Goal: Task Accomplishment & Management: Use online tool/utility

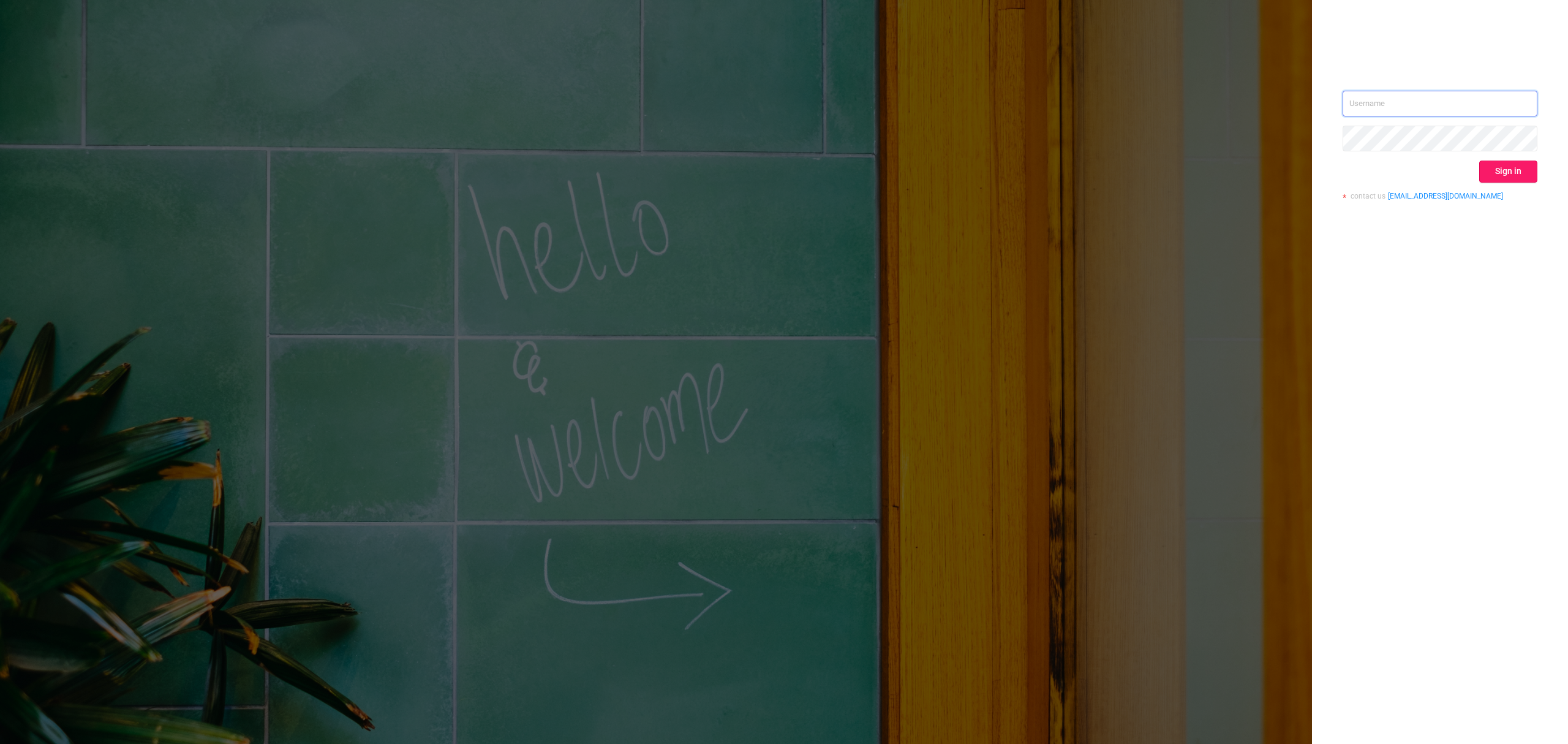
type input "[EMAIL_ADDRESS][DOMAIN_NAME]"
click at [1510, 168] on button "Sign in" at bounding box center [1509, 171] width 58 height 22
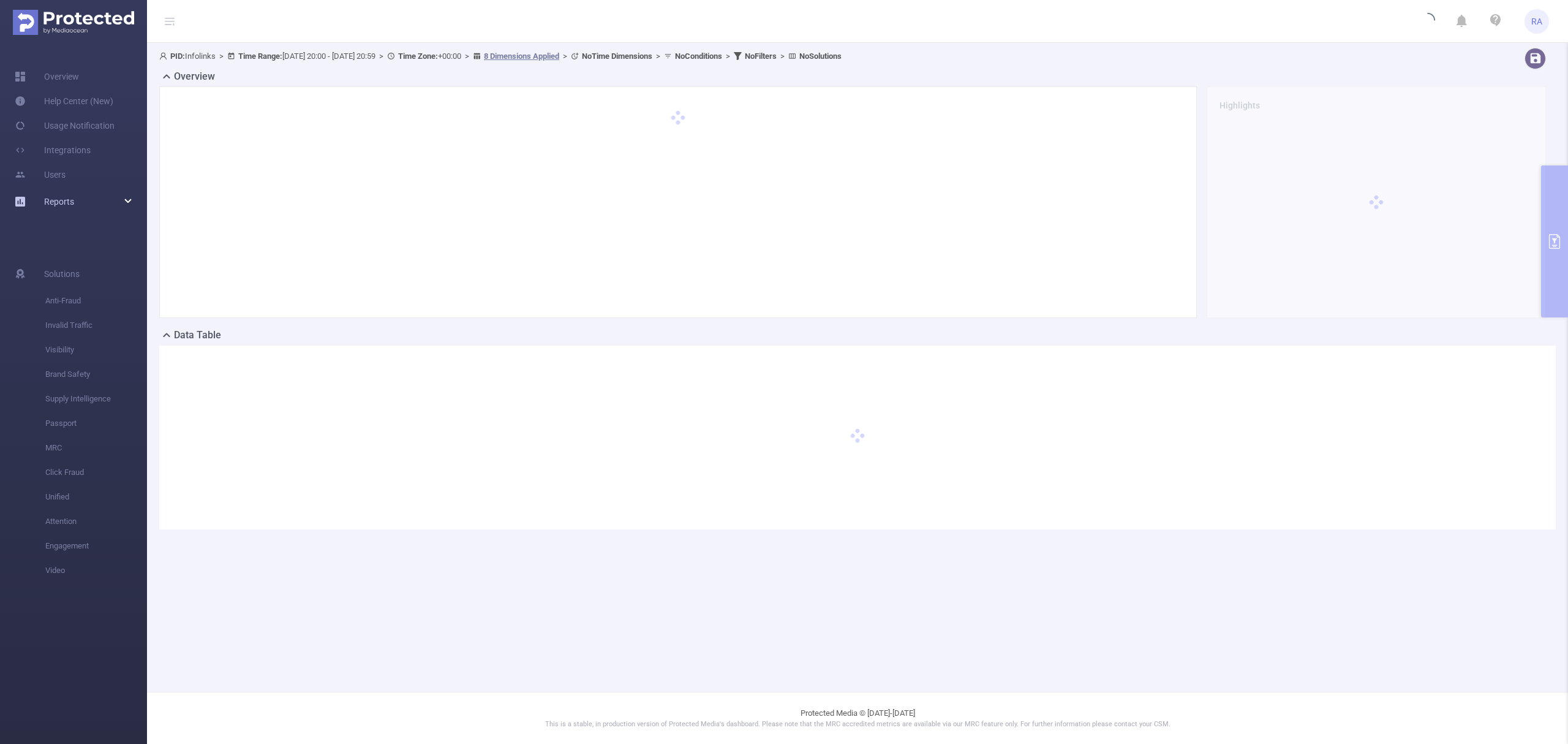
click at [69, 197] on span "Reports" at bounding box center [59, 201] width 30 height 10
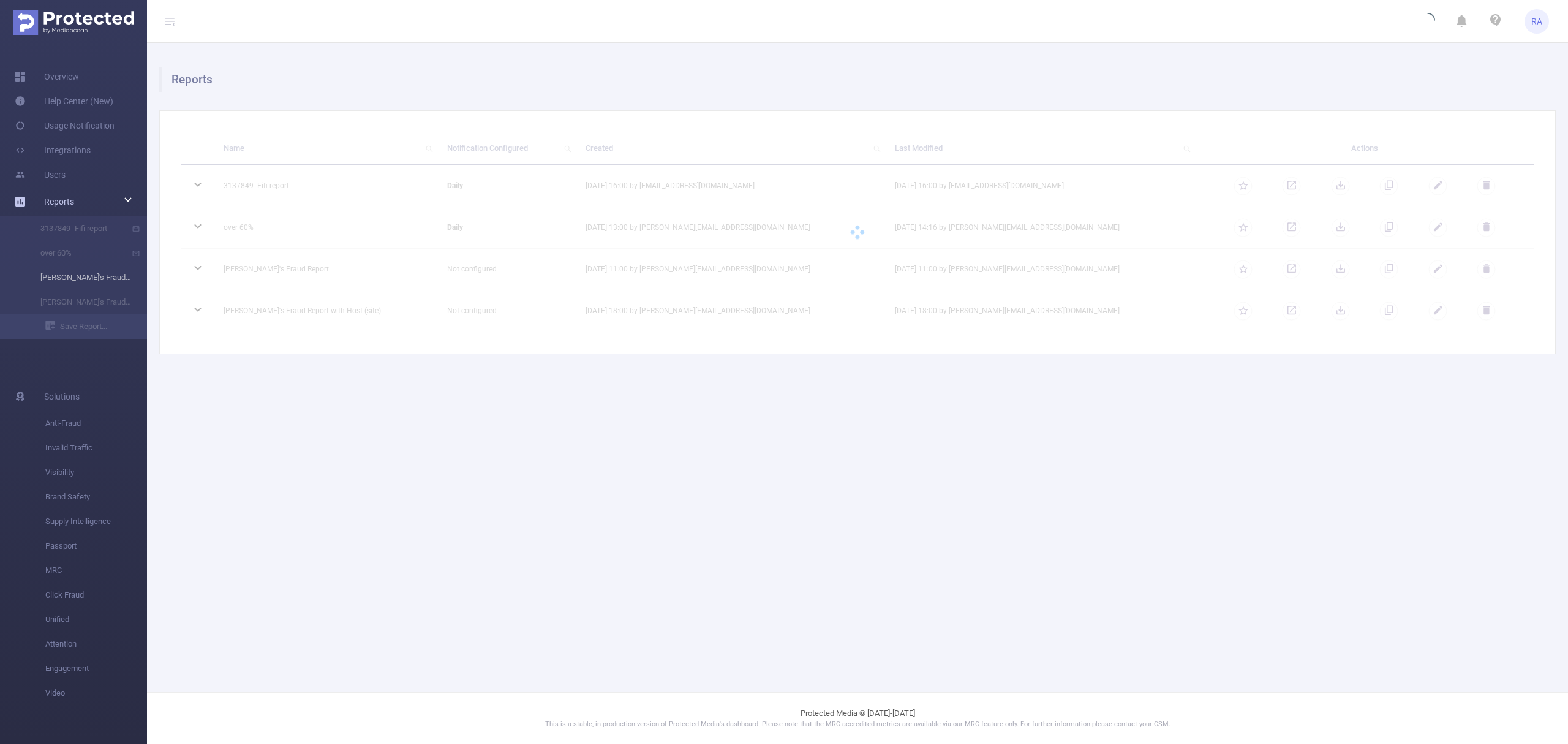
click at [88, 277] on li "[PERSON_NAME]'s Fraud Report" at bounding box center [73, 278] width 147 height 25
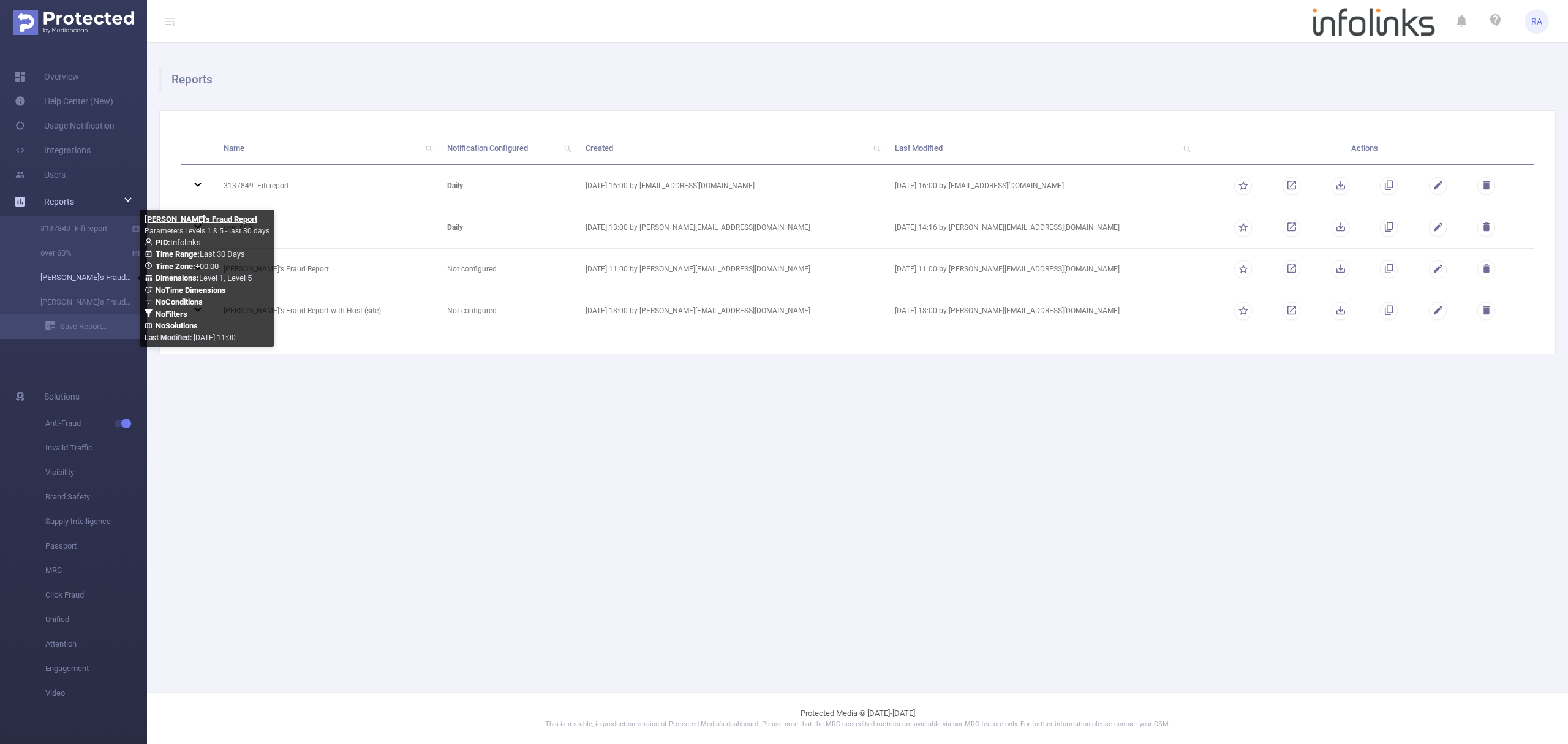
click at [75, 280] on link "[PERSON_NAME]'s Fraud Report" at bounding box center [79, 278] width 108 height 25
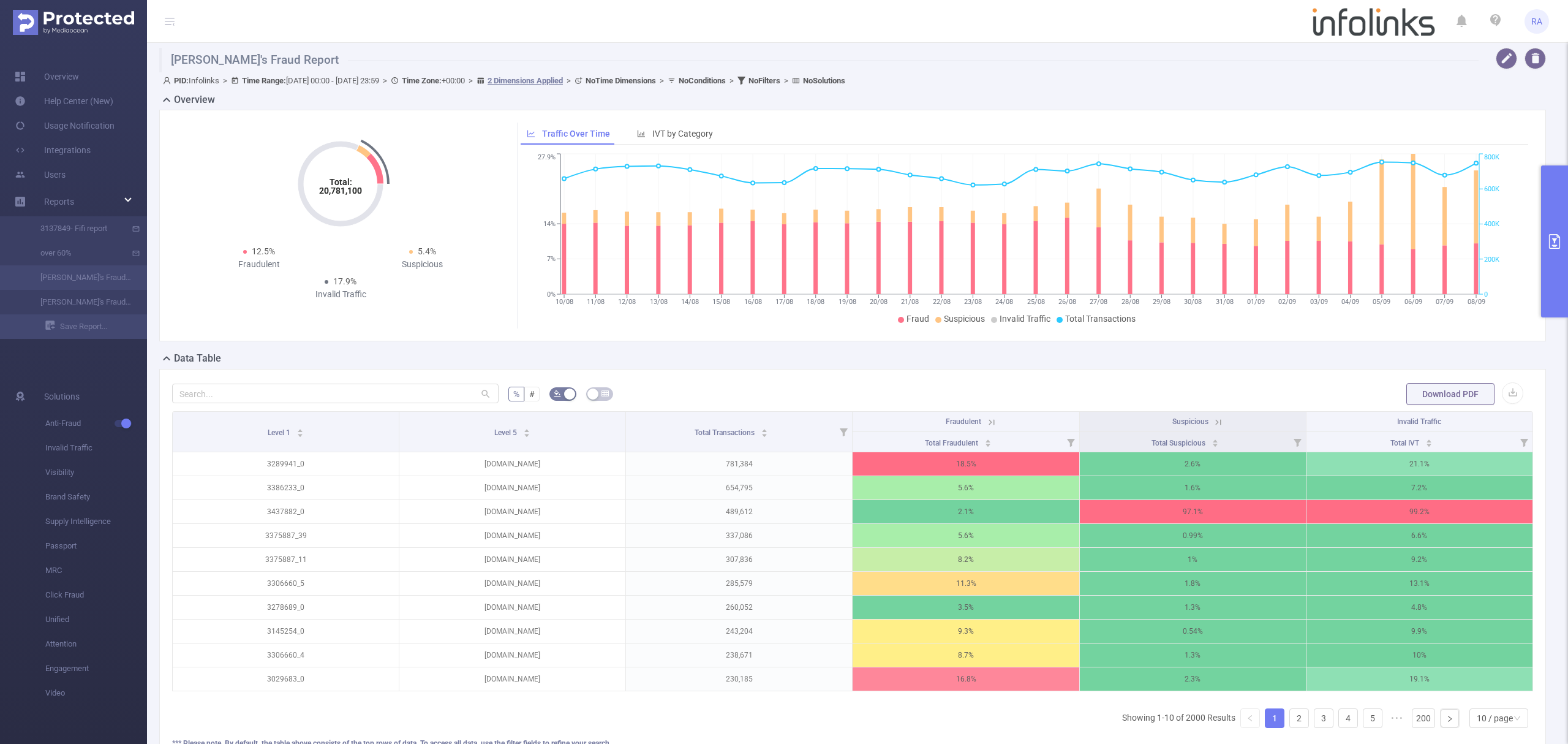
click at [1567, 250] on button "primary" at bounding box center [1555, 241] width 27 height 152
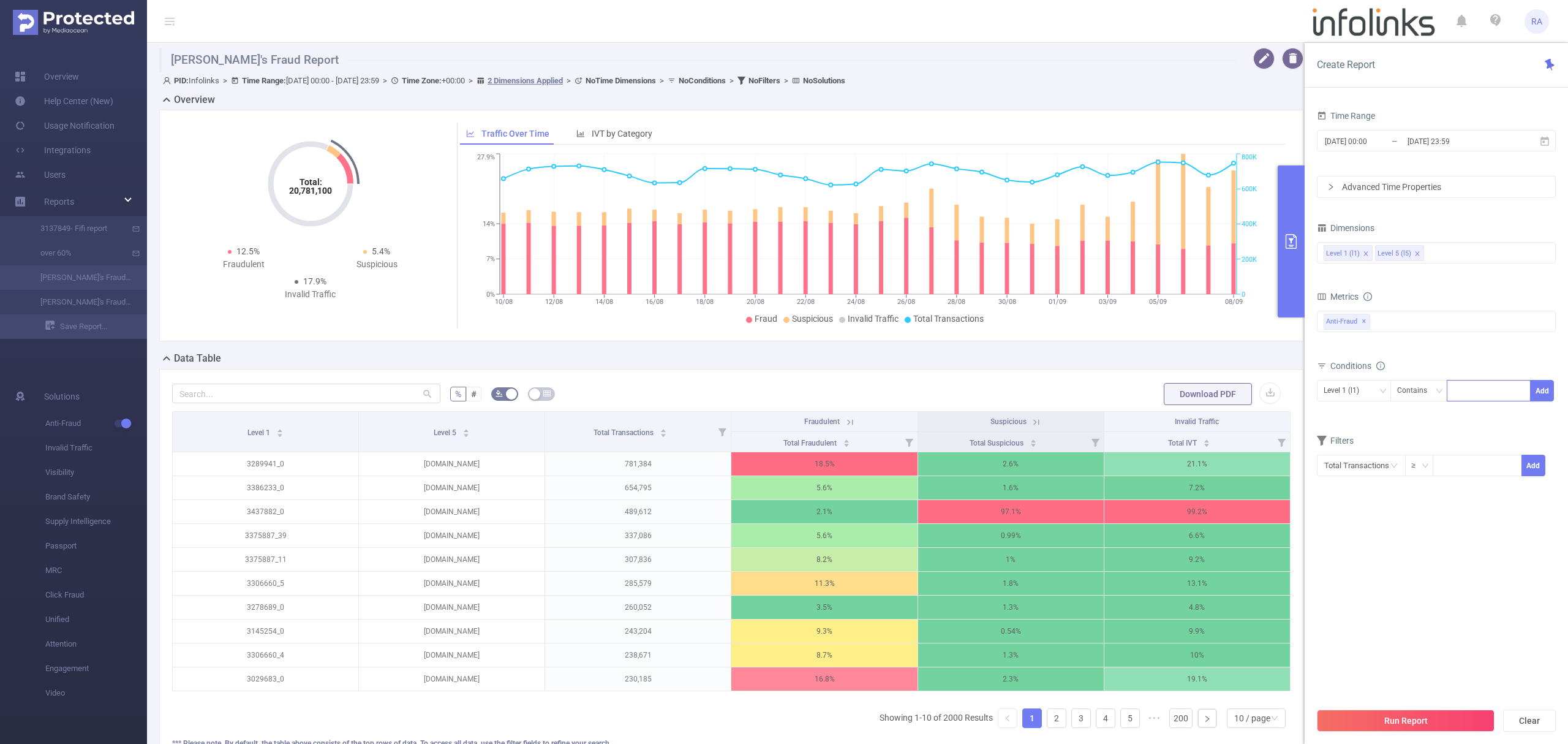
click at [1468, 394] on div at bounding box center [1489, 390] width 71 height 20
paste input "3408839"
type input "3408839_17"
click at [1419, 724] on button "Run Report" at bounding box center [1406, 720] width 177 height 22
click at [1540, 394] on button "Add" at bounding box center [1542, 390] width 24 height 21
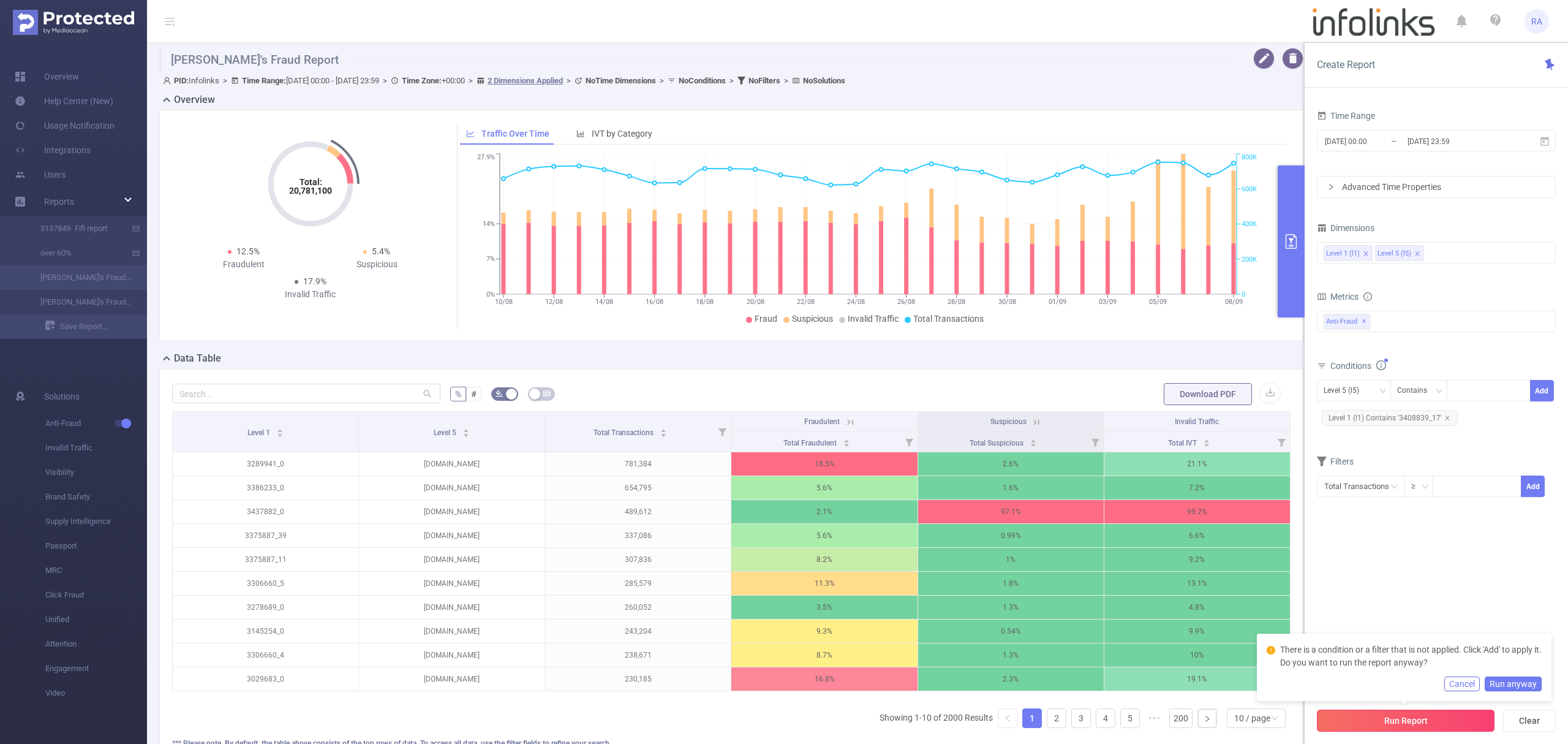
click at [1384, 724] on button "Run Report" at bounding box center [1406, 720] width 177 height 22
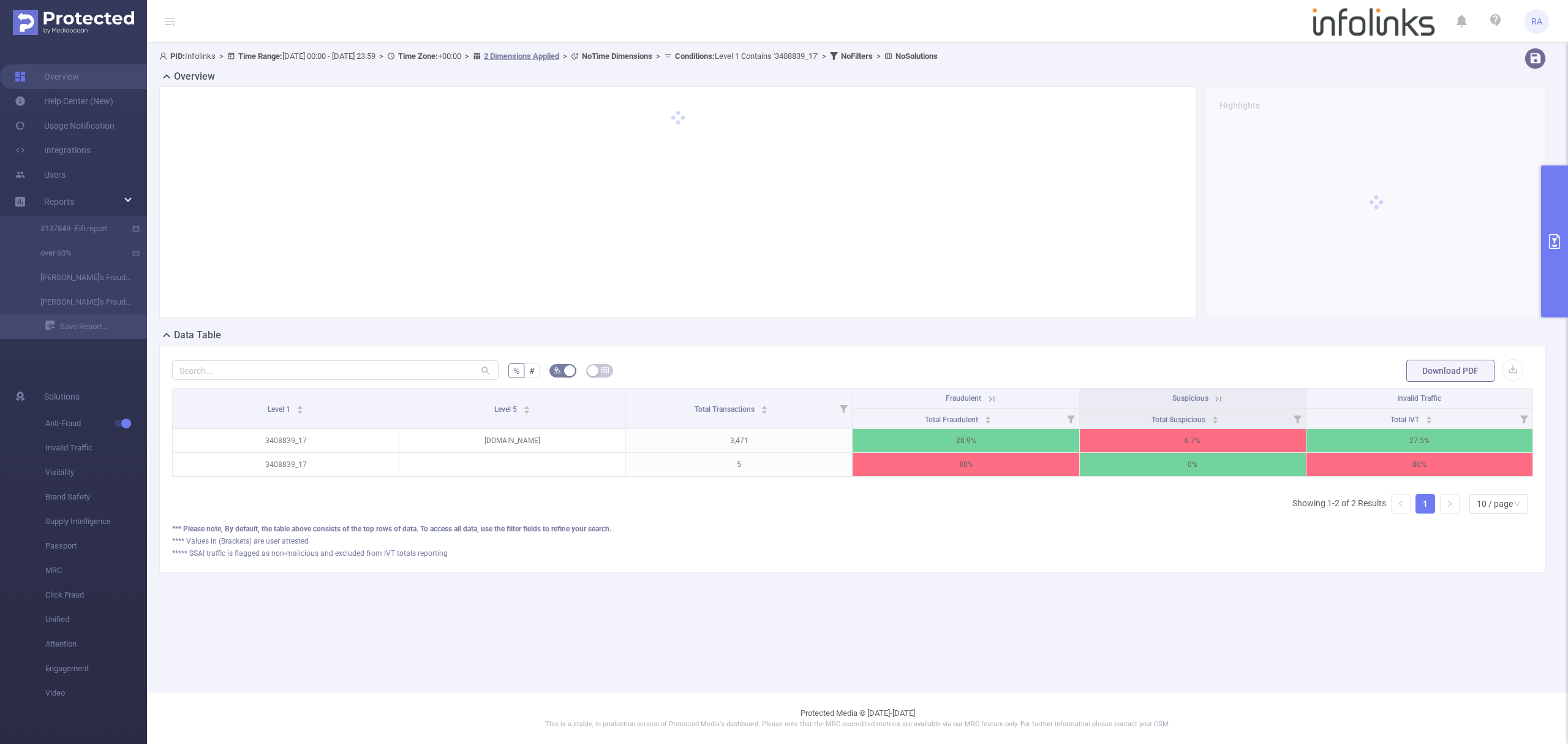
drag, startPoint x: 791, startPoint y: 630, endPoint x: 825, endPoint y: 635, distance: 34.4
click at [792, 631] on main "PID: Infolinks > Time Range: [DATE] 00:00 - [DATE] 23:59 > Time Zone: +00:00 > …" at bounding box center [858, 346] width 1422 height 692
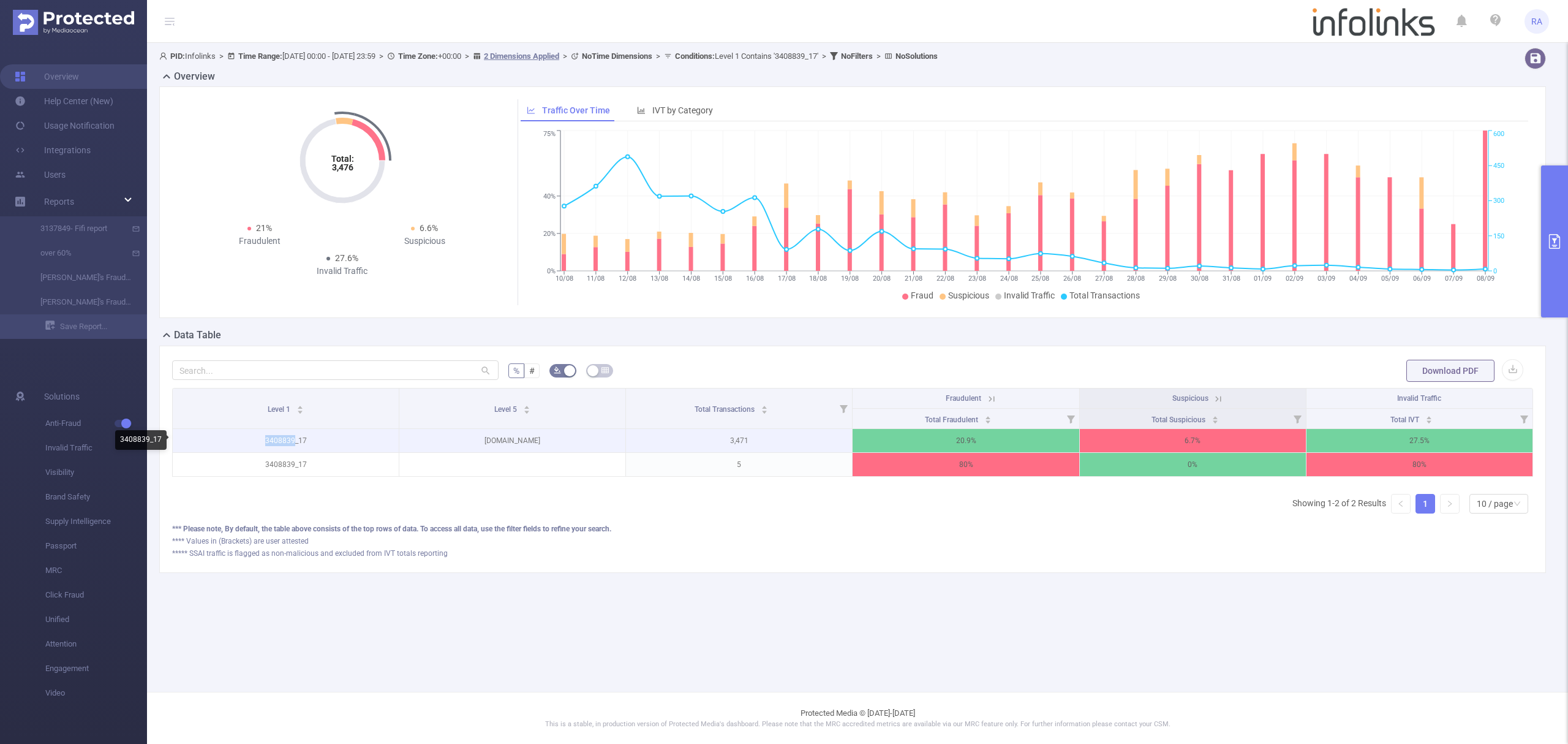
drag, startPoint x: 256, startPoint y: 442, endPoint x: 295, endPoint y: 446, distance: 39.2
click at [295, 446] on p "3408839_17" at bounding box center [286, 440] width 226 height 23
copy p "3408839"
click at [1567, 270] on button "primary" at bounding box center [1555, 241] width 27 height 152
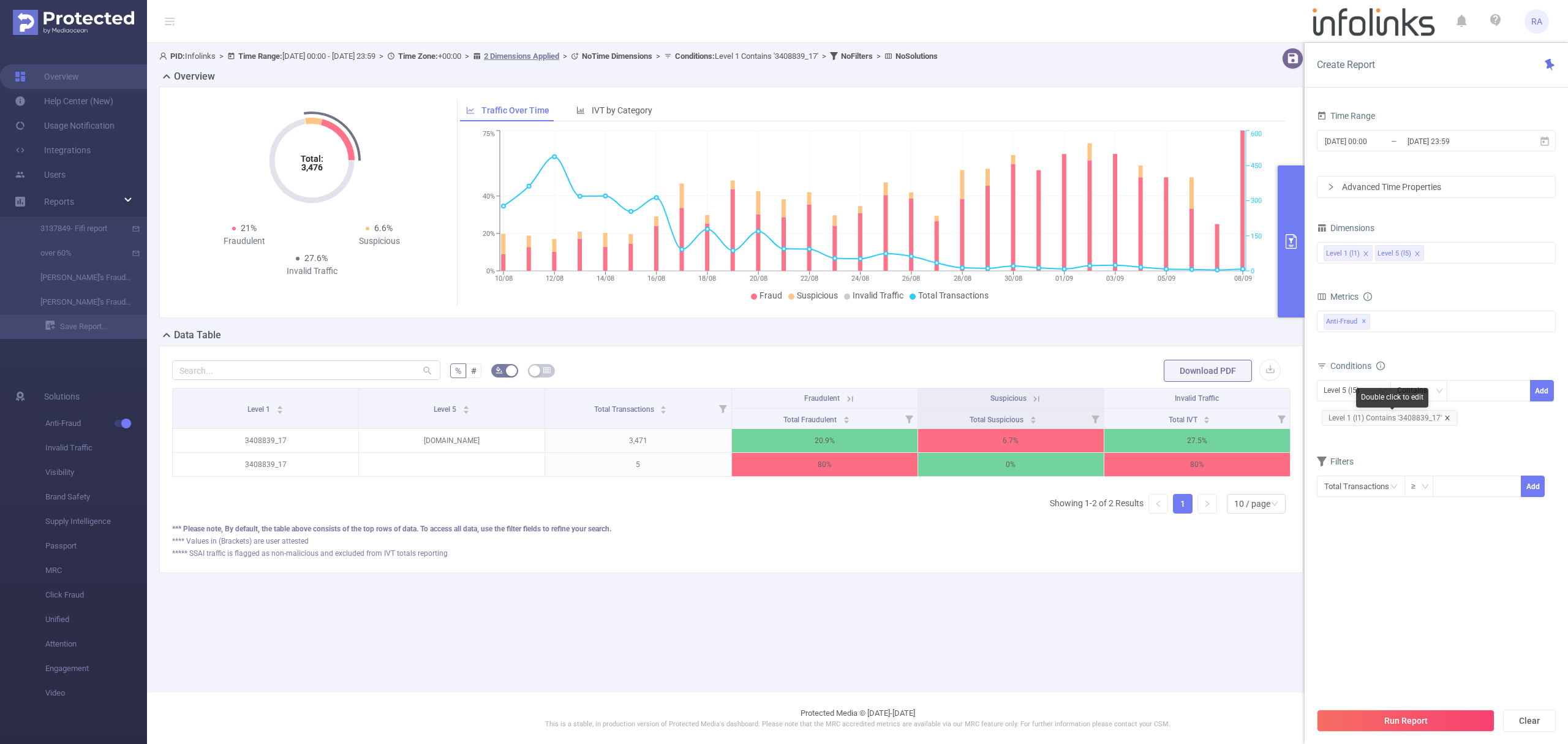
click at [1451, 417] on span "Level 1 (l1) Contains '3408839_17'" at bounding box center [1390, 418] width 136 height 16
click at [1447, 418] on icon "icon: close" at bounding box center [1447, 417] width 4 height 4
click at [1349, 398] on div "Level 5 (l5)" at bounding box center [1346, 390] width 44 height 20
drag, startPoint x: 1347, startPoint y: 417, endPoint x: 1358, endPoint y: 417, distance: 11.0
click at [1348, 417] on li "Level 1 (l1)" at bounding box center [1354, 417] width 74 height 19
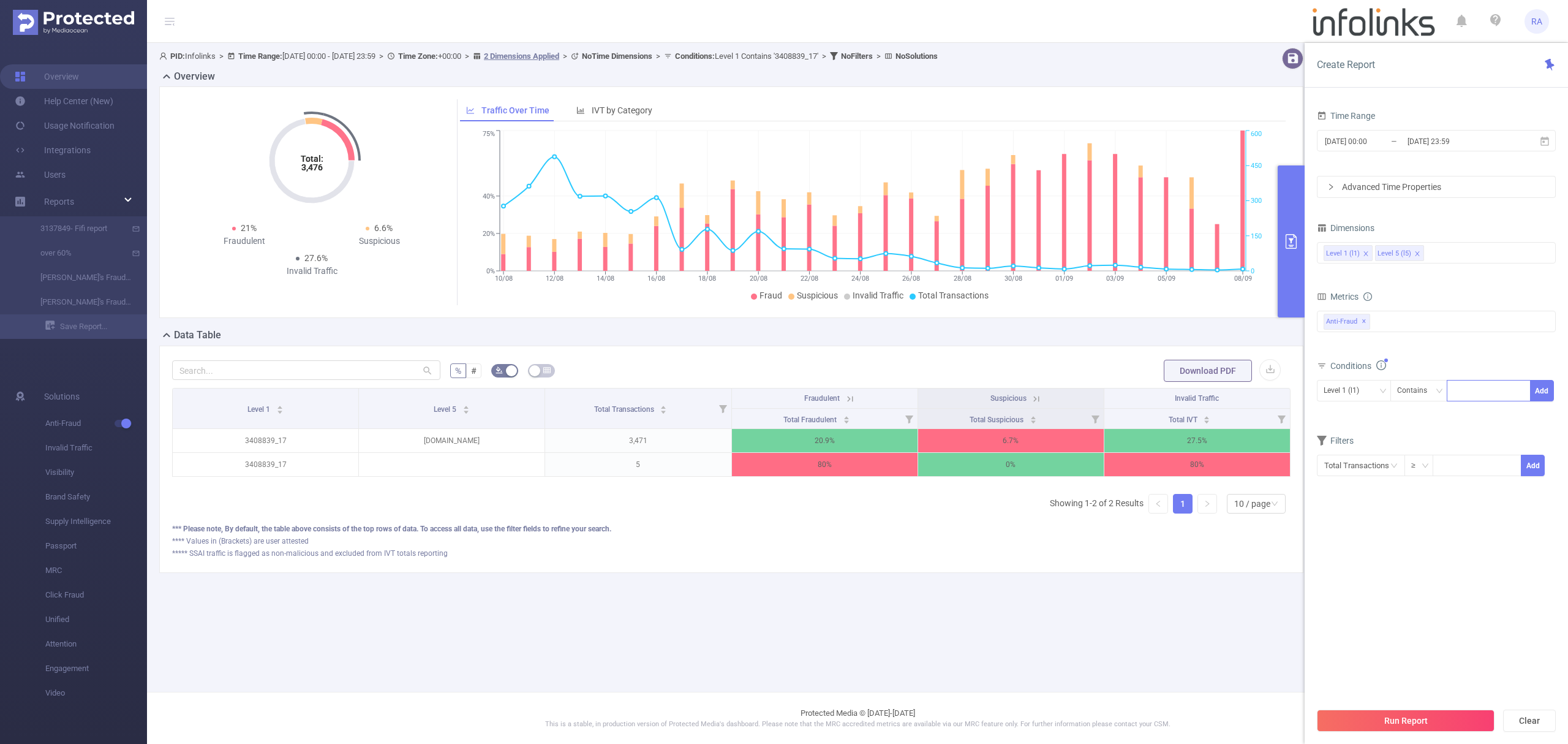
click at [1476, 390] on div at bounding box center [1489, 390] width 71 height 20
paste input "3408839"
type input "3408839"
click at [1538, 395] on button "Add" at bounding box center [1542, 390] width 24 height 21
click at [1419, 724] on button "Run Report" at bounding box center [1406, 720] width 177 height 22
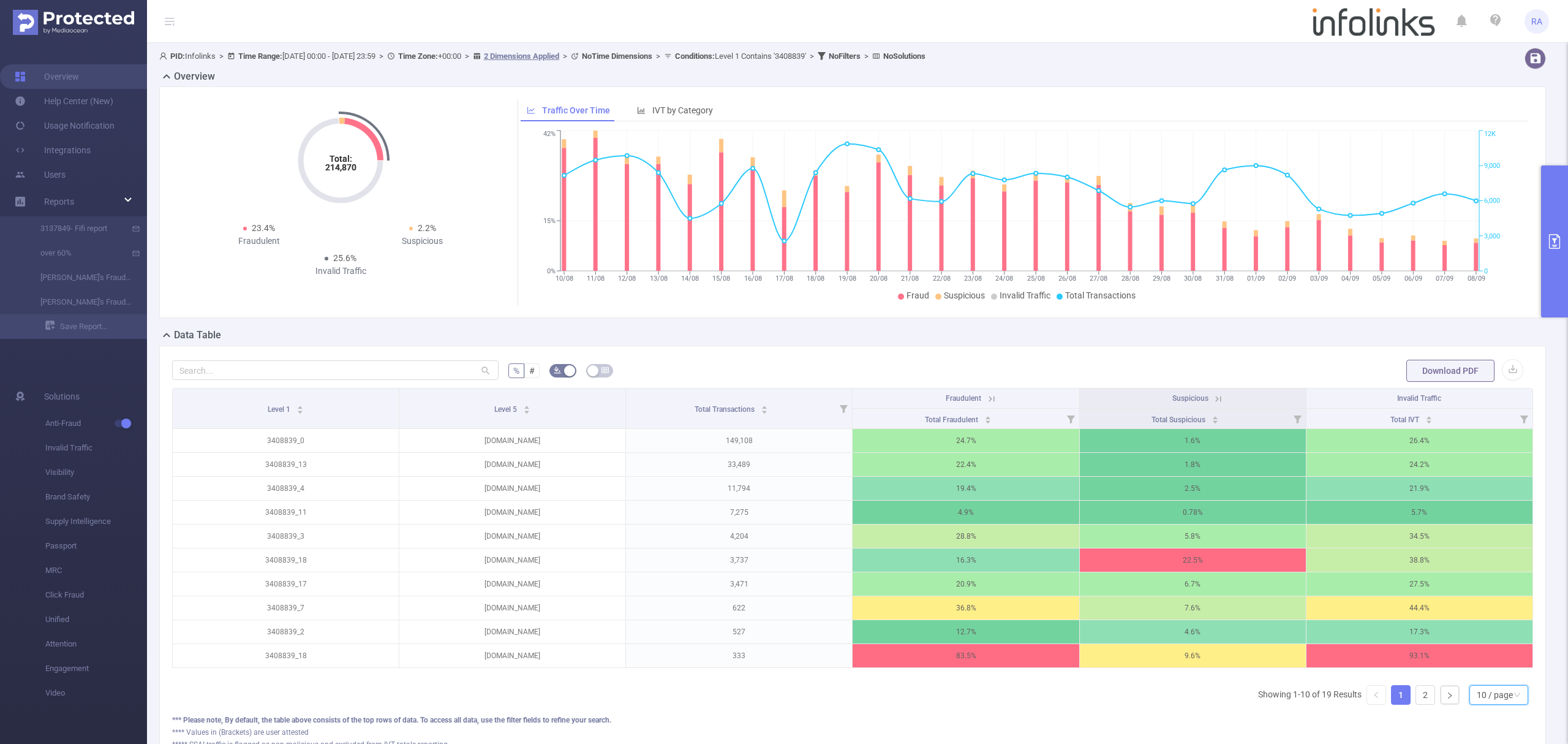
click at [1479, 704] on div "10 / page" at bounding box center [1495, 695] width 36 height 19
click at [1482, 694] on li "50 / page" at bounding box center [1485, 688] width 59 height 19
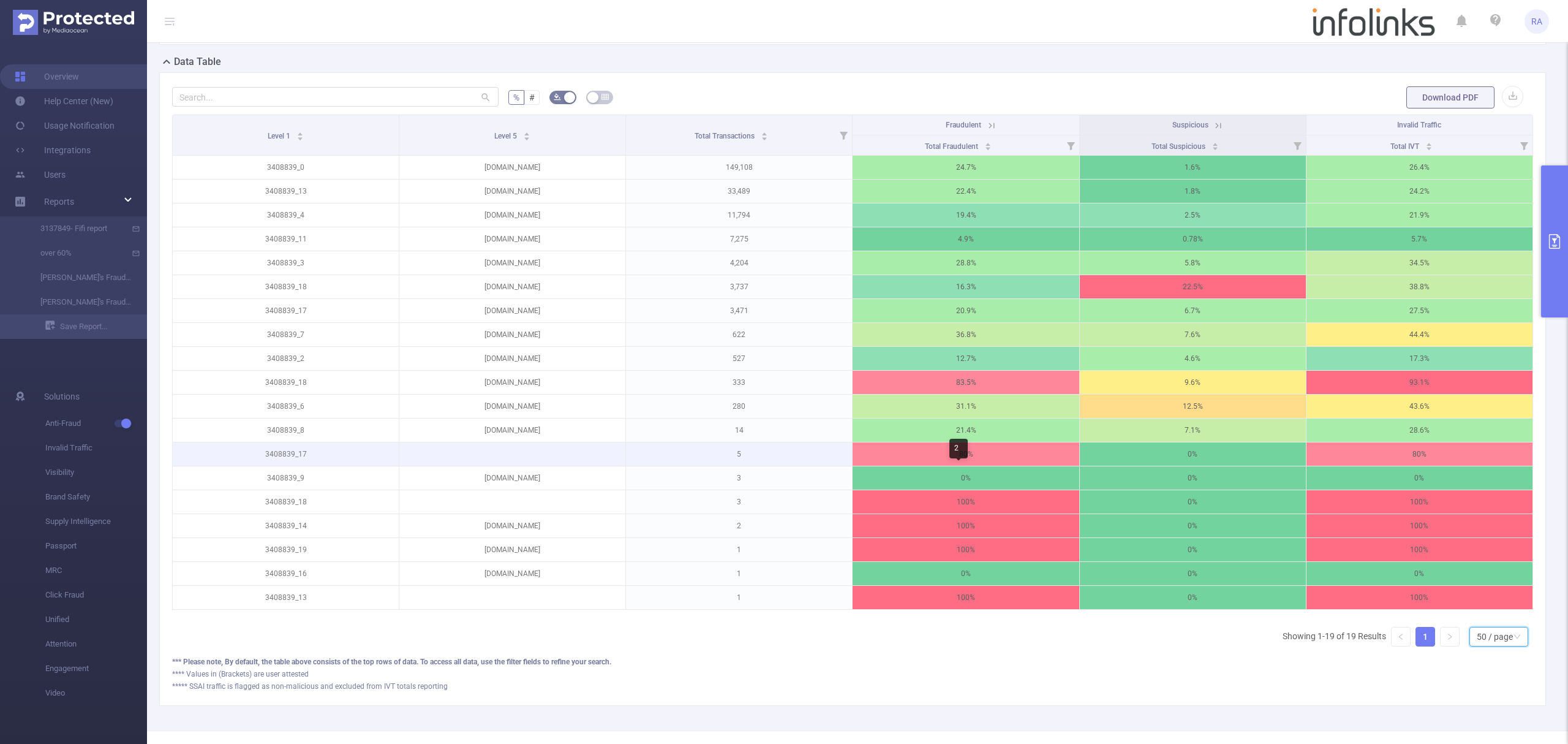
scroll to position [245, 0]
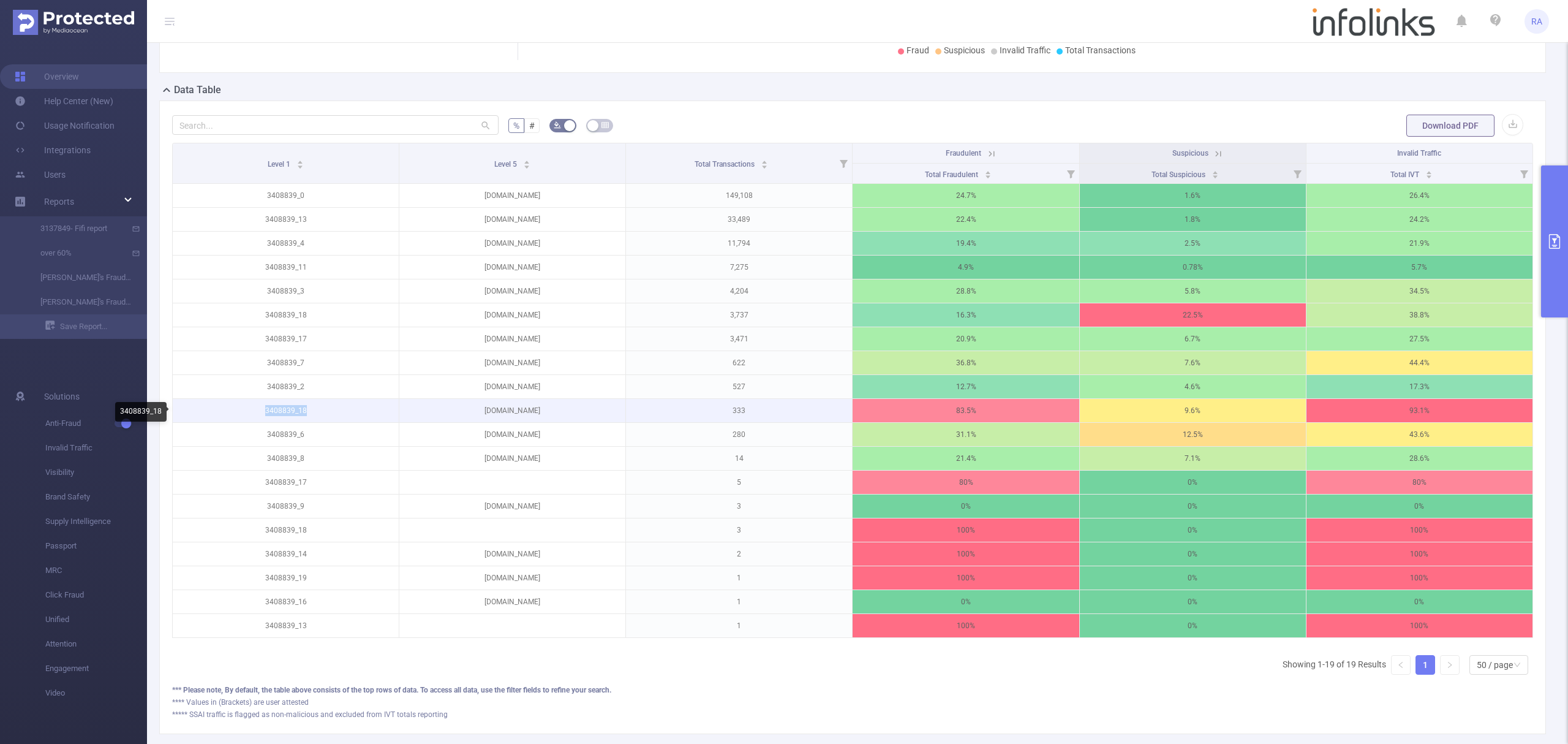
drag, startPoint x: 280, startPoint y: 416, endPoint x: 256, endPoint y: 416, distance: 24.0
click at [256, 416] on p "3408839_18" at bounding box center [286, 410] width 226 height 23
copy p "3408839_18"
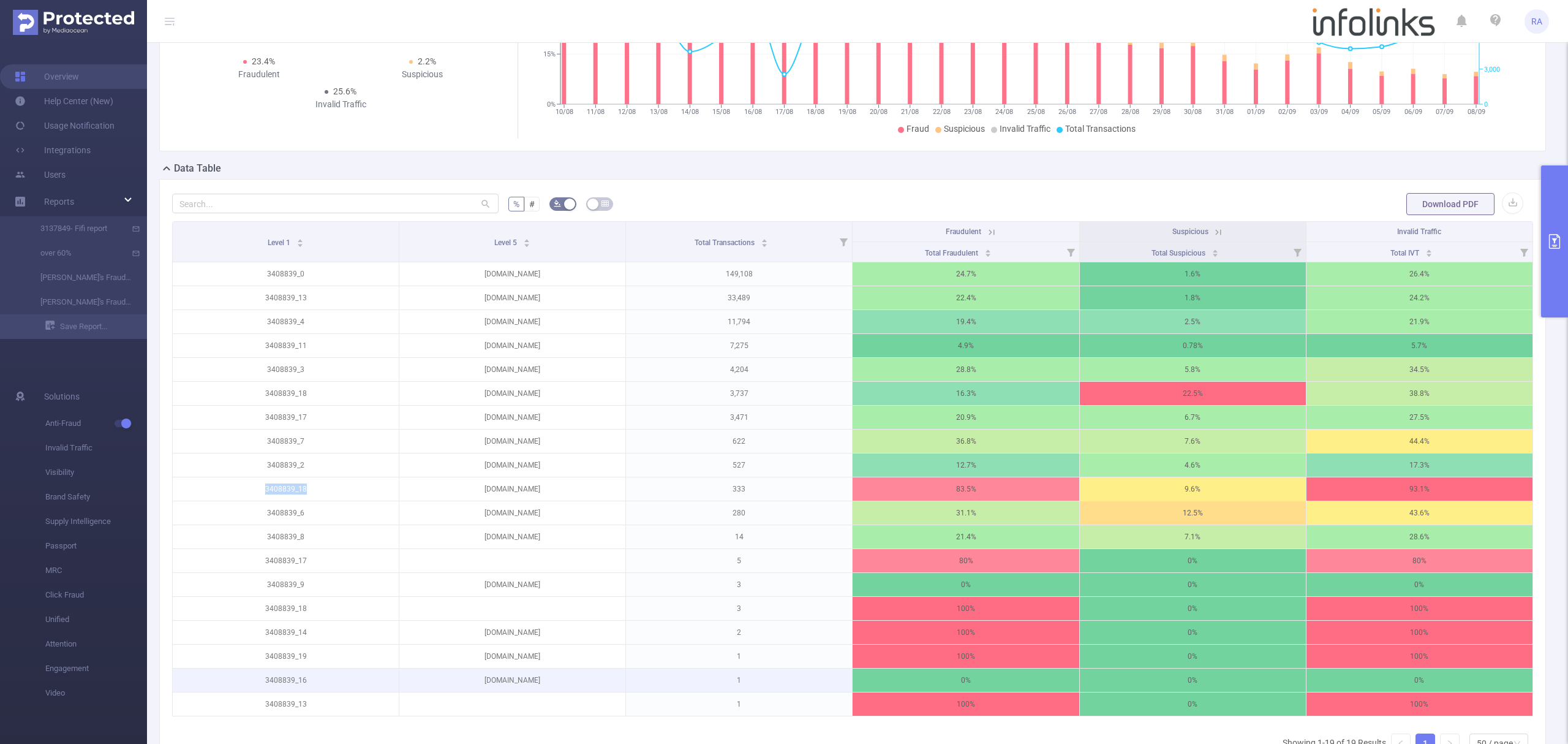
scroll to position [165, 0]
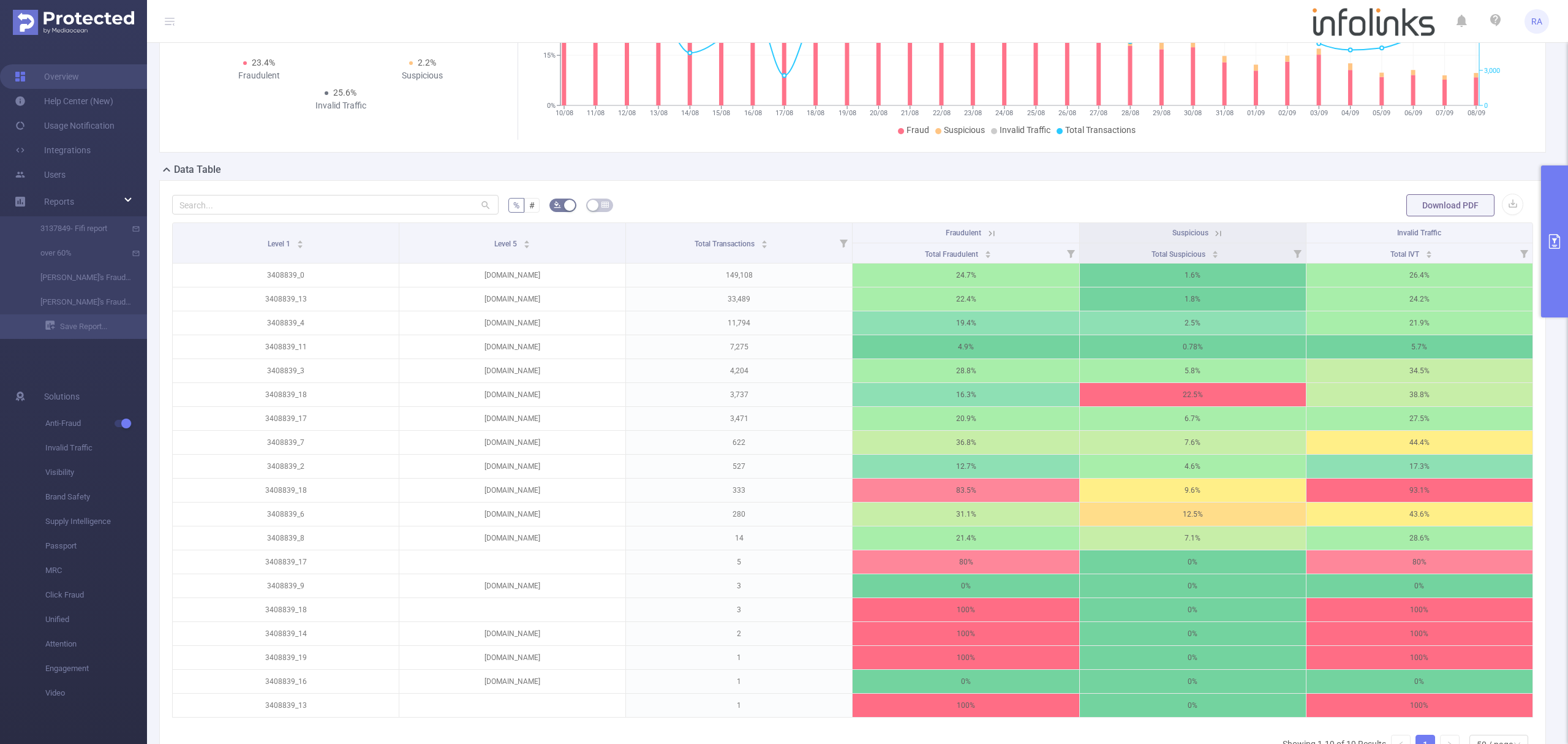
click at [1055, 182] on div "% # Download PDF Level 1 Level 5 Total Transactions Fraudulent Suspicious Inval…" at bounding box center [853, 497] width 1387 height 634
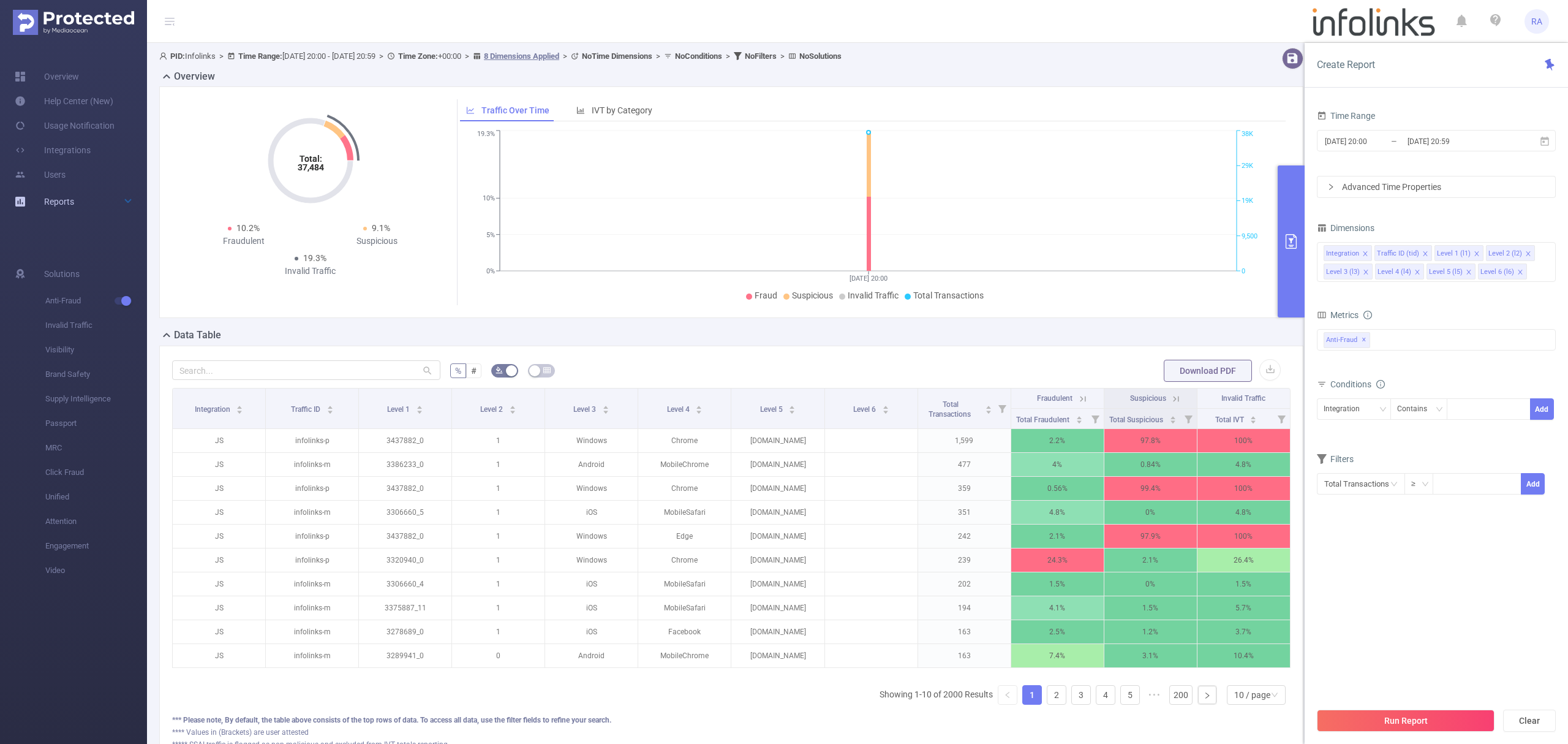
click at [59, 202] on span "Reports" at bounding box center [59, 201] width 30 height 10
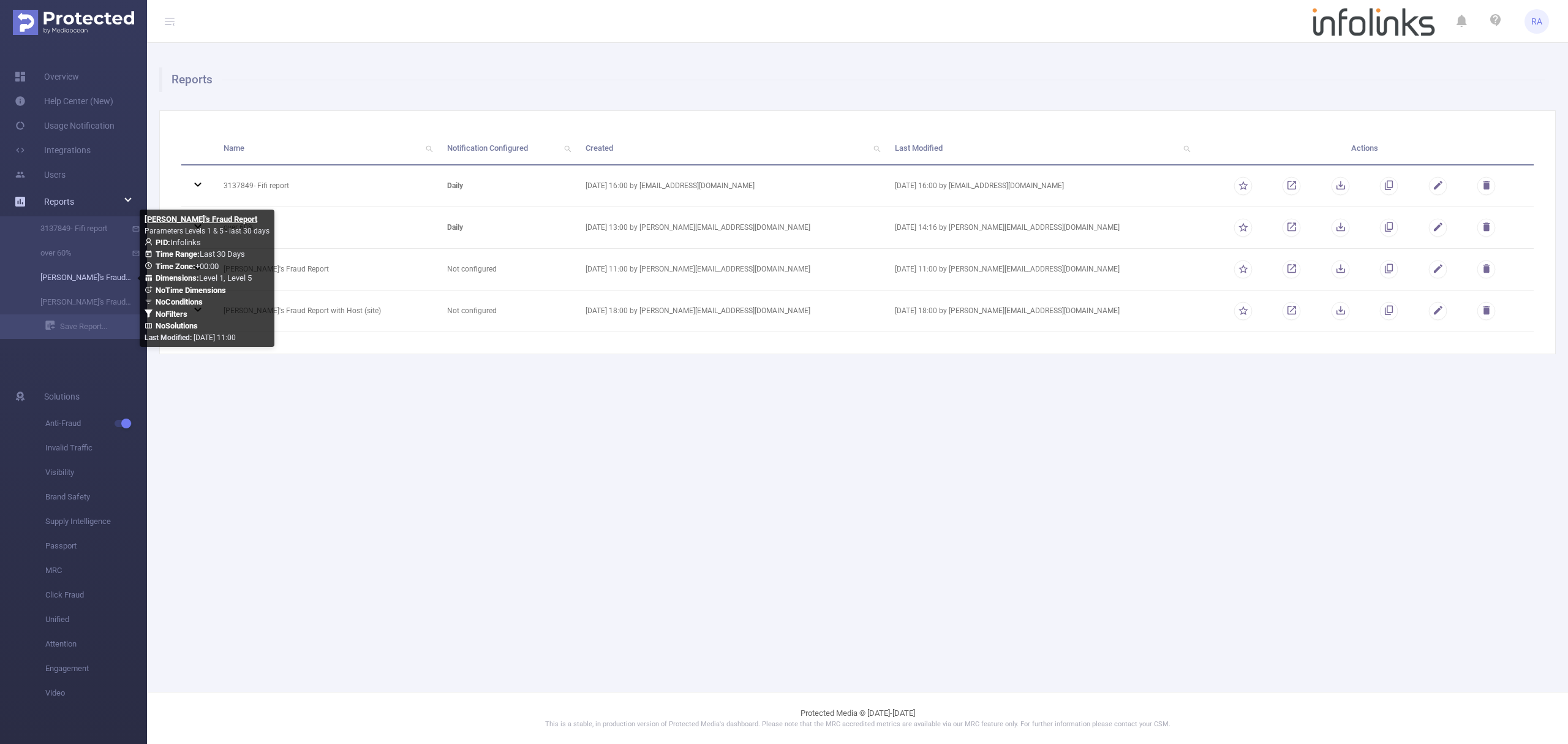
click at [69, 277] on link "[PERSON_NAME]'s Fraud Report" at bounding box center [79, 278] width 108 height 25
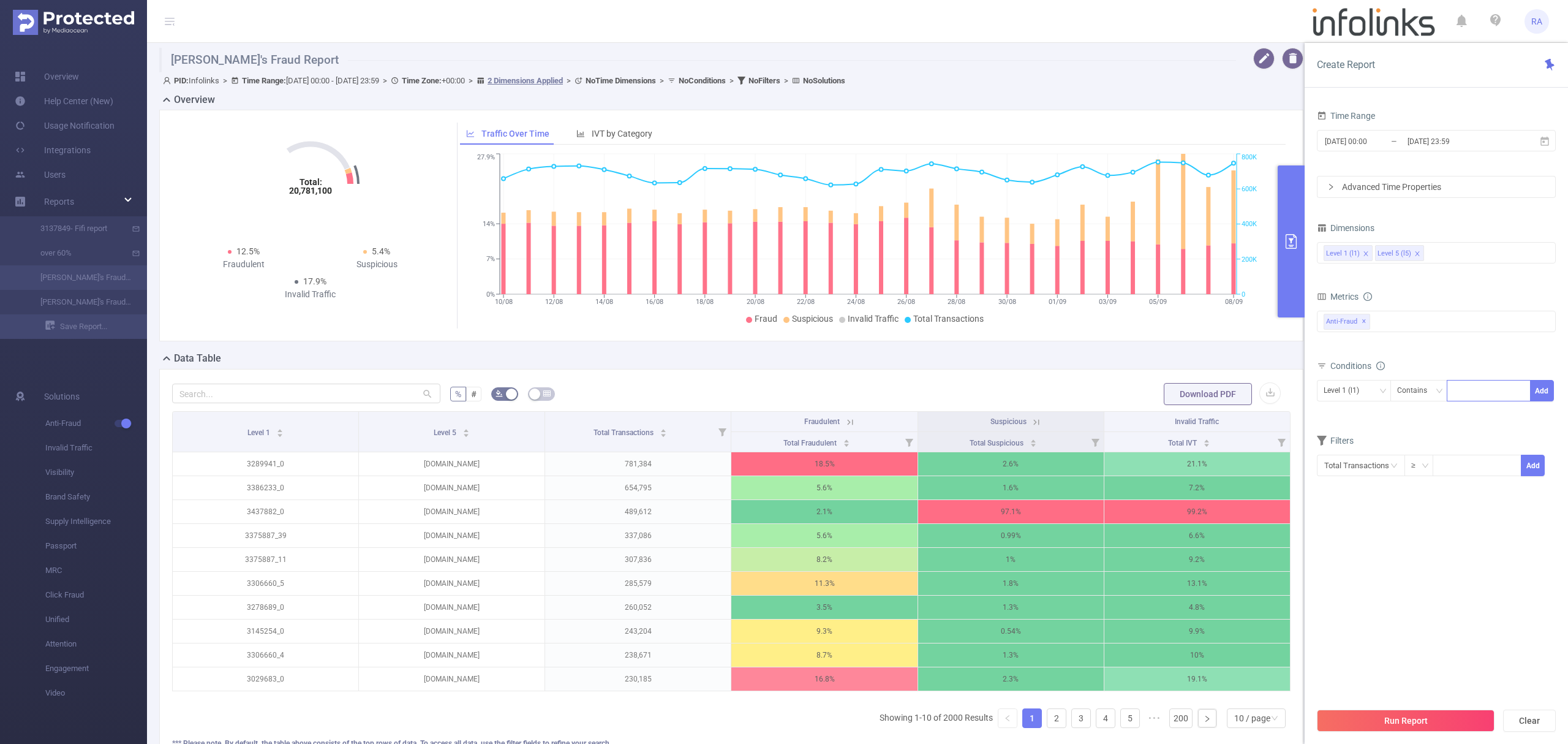
click at [1483, 393] on div at bounding box center [1489, 390] width 71 height 20
paste input "3408839_18"
type input "3408839_18"
click at [1539, 393] on button "Add" at bounding box center [1542, 390] width 24 height 21
click at [1380, 718] on button "Run Report" at bounding box center [1406, 720] width 177 height 22
